Goal: Entertainment & Leisure: Consume media (video, audio)

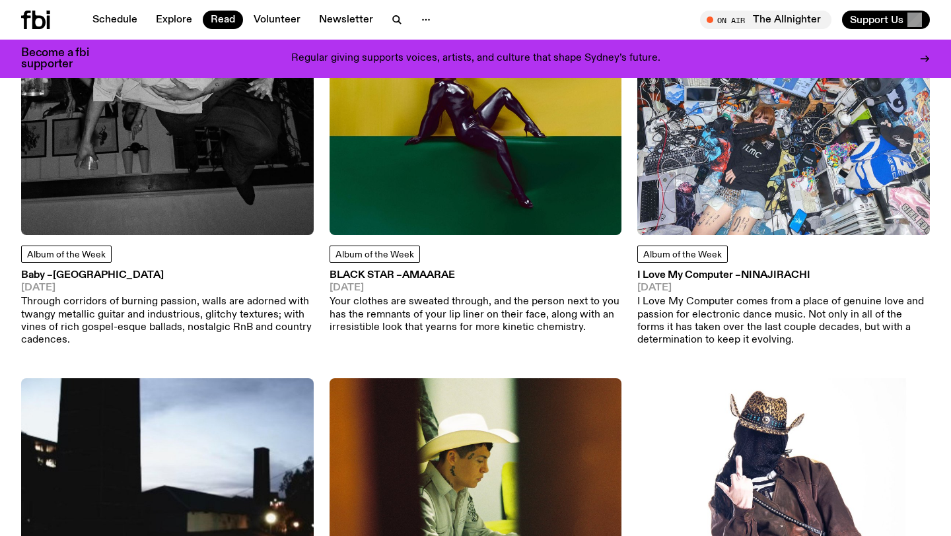
scroll to position [250, 0]
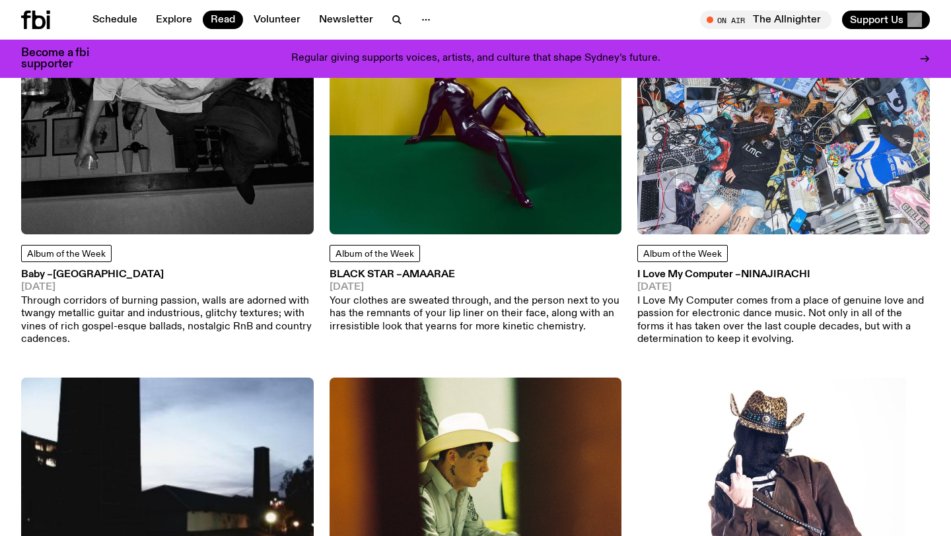
click at [142, 207] on img at bounding box center [167, 88] width 293 height 293
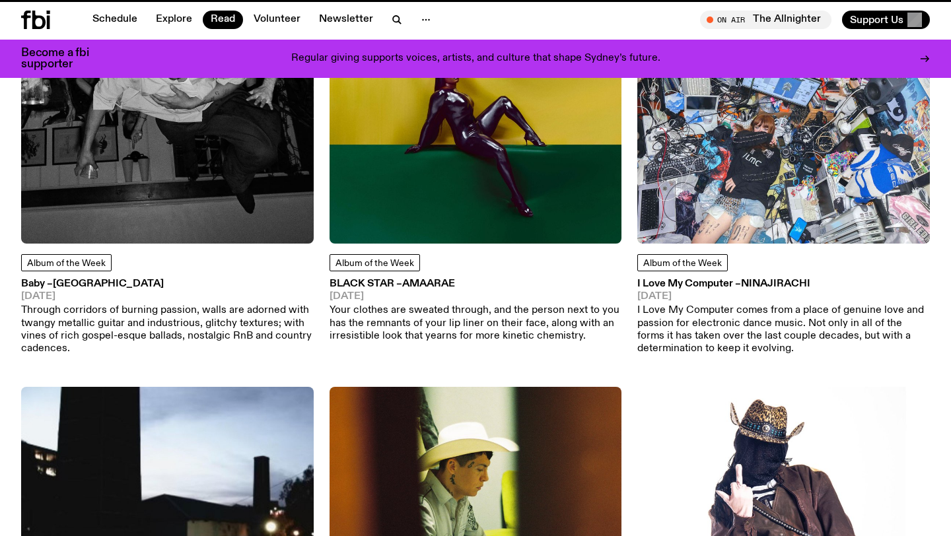
scroll to position [239, 0]
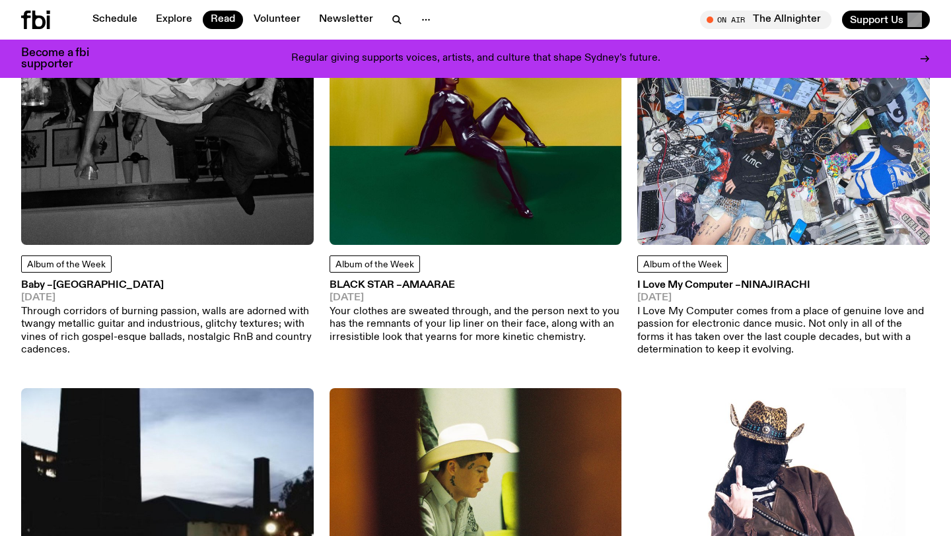
click at [236, 210] on img at bounding box center [167, 98] width 293 height 293
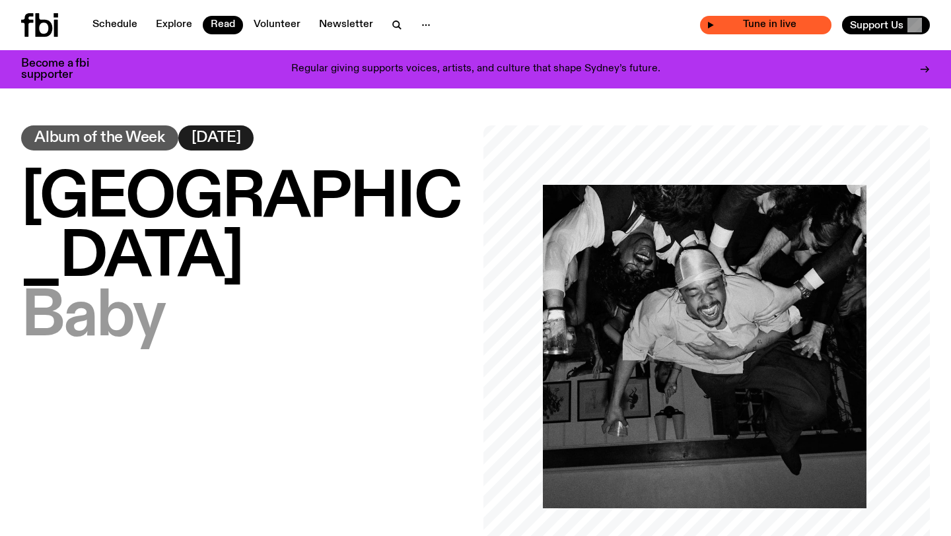
click at [799, 27] on span "Tune in live" at bounding box center [770, 25] width 110 height 10
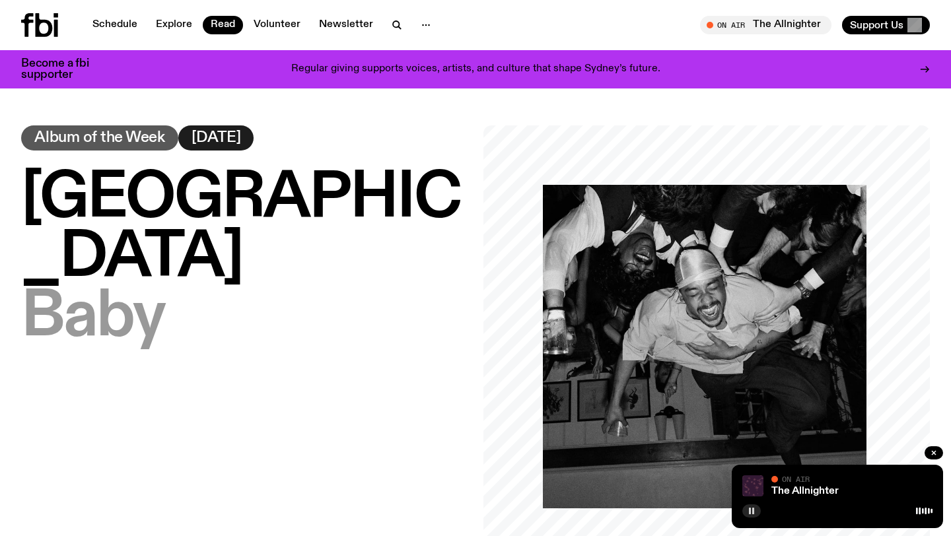
click at [748, 508] on icon "button" at bounding box center [752, 511] width 8 height 8
click at [758, 511] on button "button" at bounding box center [751, 511] width 18 height 13
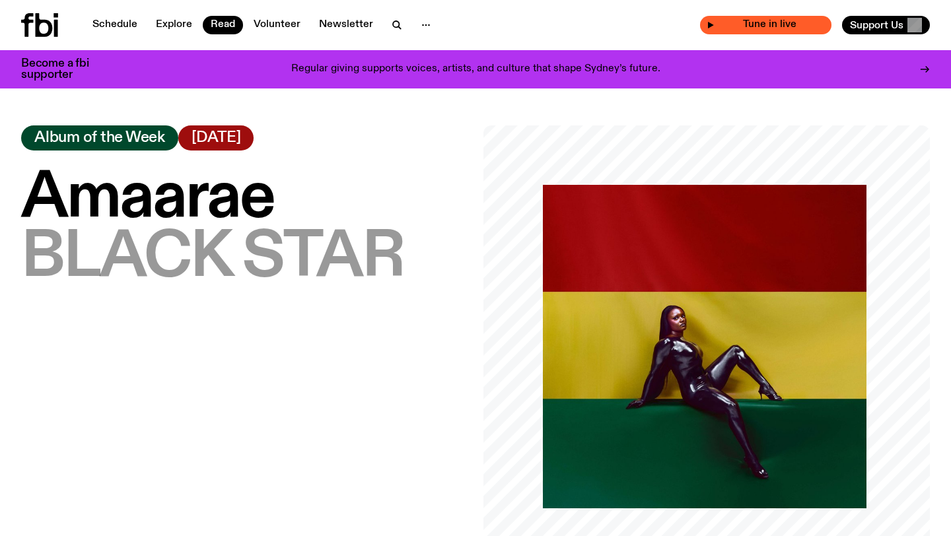
click at [760, 20] on span "Tune in live" at bounding box center [770, 25] width 110 height 10
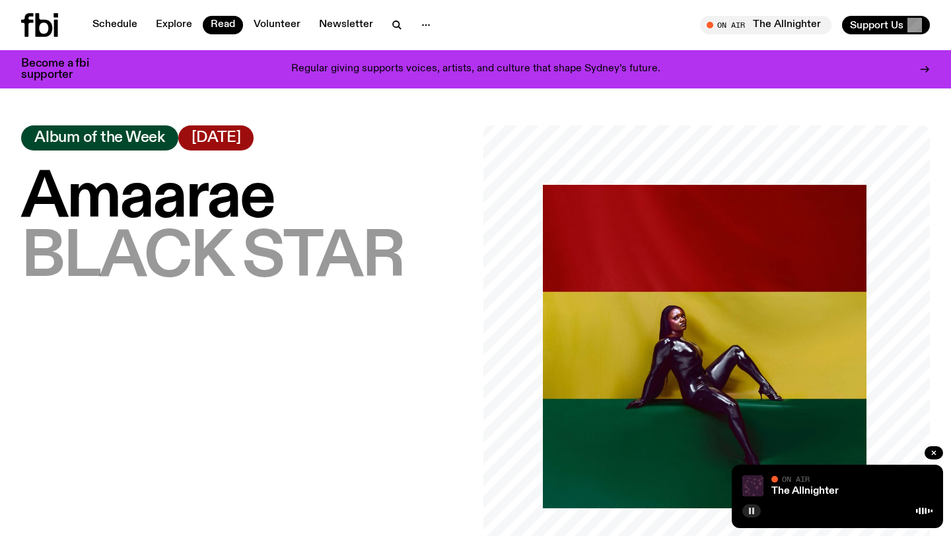
click at [750, 511] on rect "button" at bounding box center [750, 511] width 2 height 7
